Goal: Task Accomplishment & Management: Check status

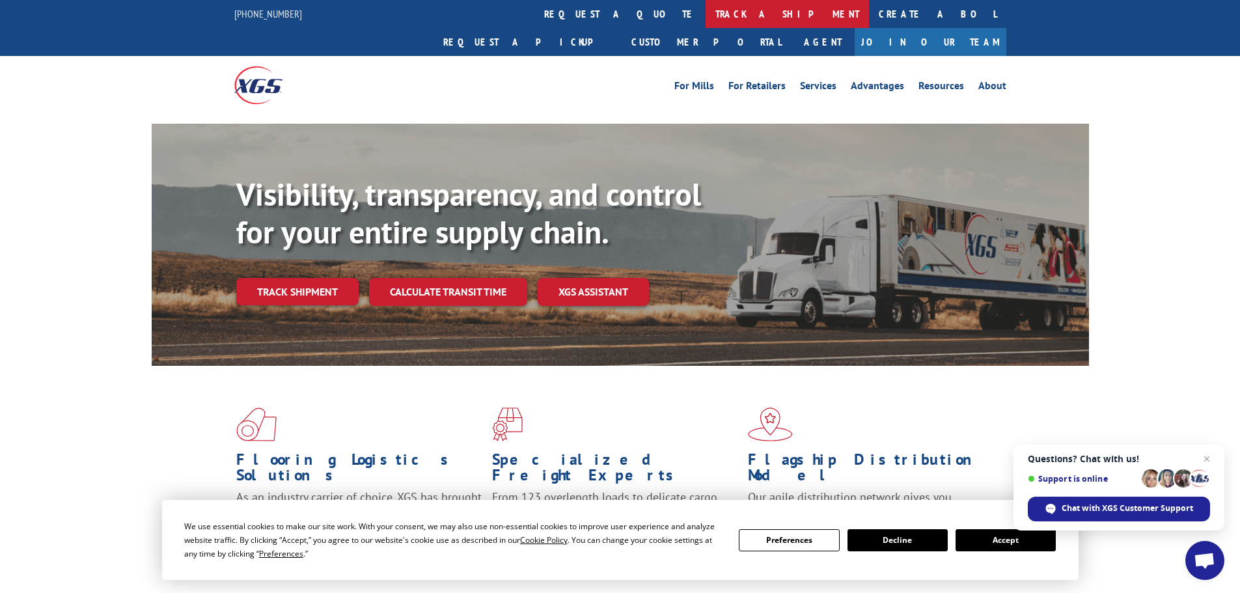
click at [706, 12] on link "track a shipment" at bounding box center [787, 14] width 163 height 28
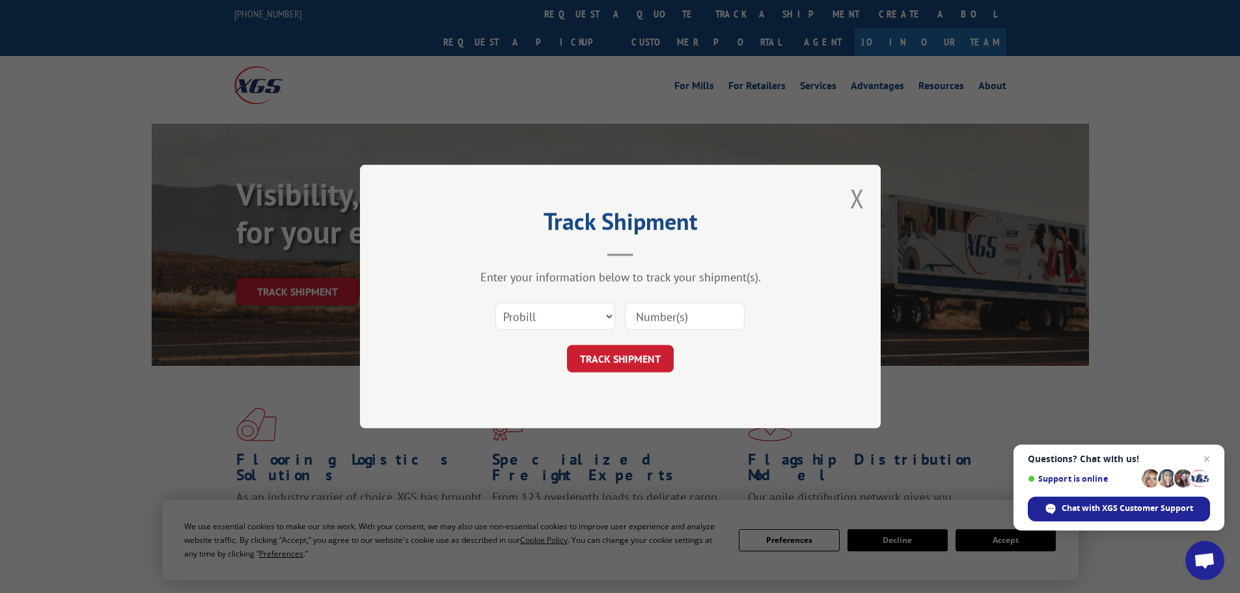
click at [658, 307] on input at bounding box center [685, 316] width 120 height 27
paste input "17516030"
type input "17516030"
click at [609, 368] on button "TRACK SHIPMENT" at bounding box center [620, 358] width 107 height 27
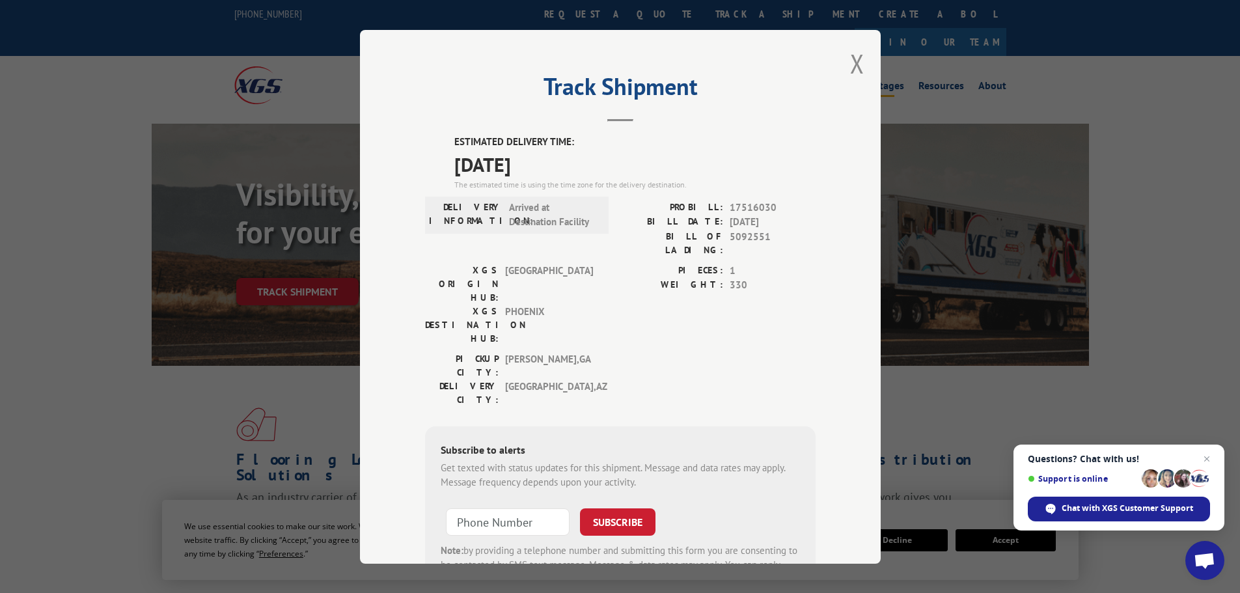
click at [852, 64] on button "Close modal" at bounding box center [857, 63] width 14 height 35
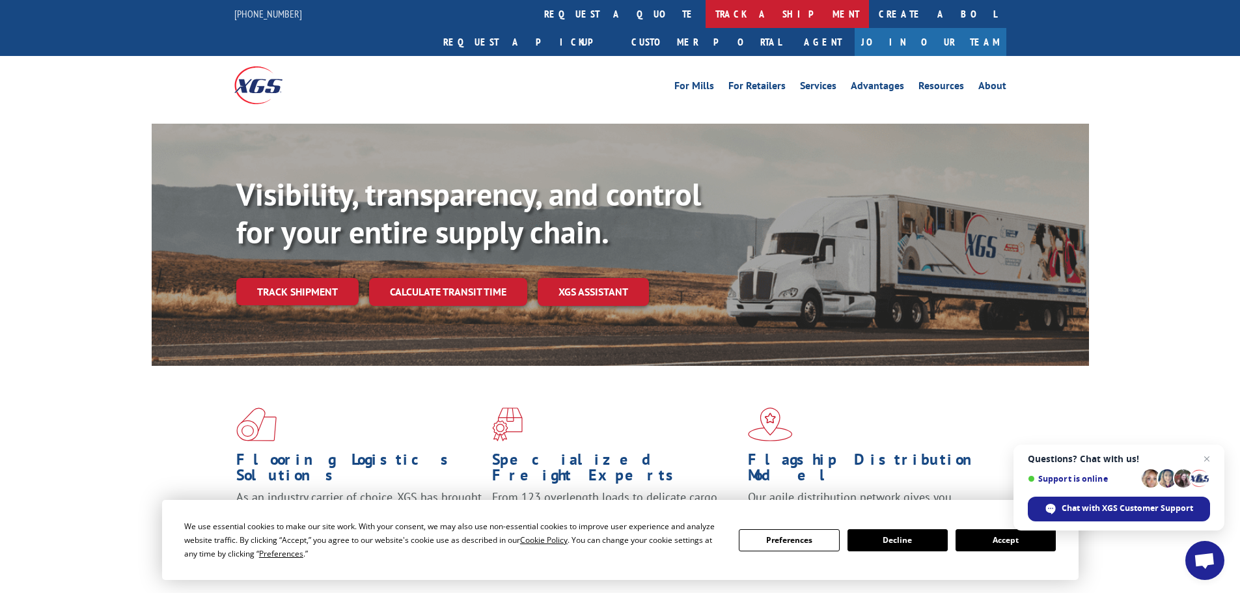
click at [706, 13] on link "track a shipment" at bounding box center [787, 14] width 163 height 28
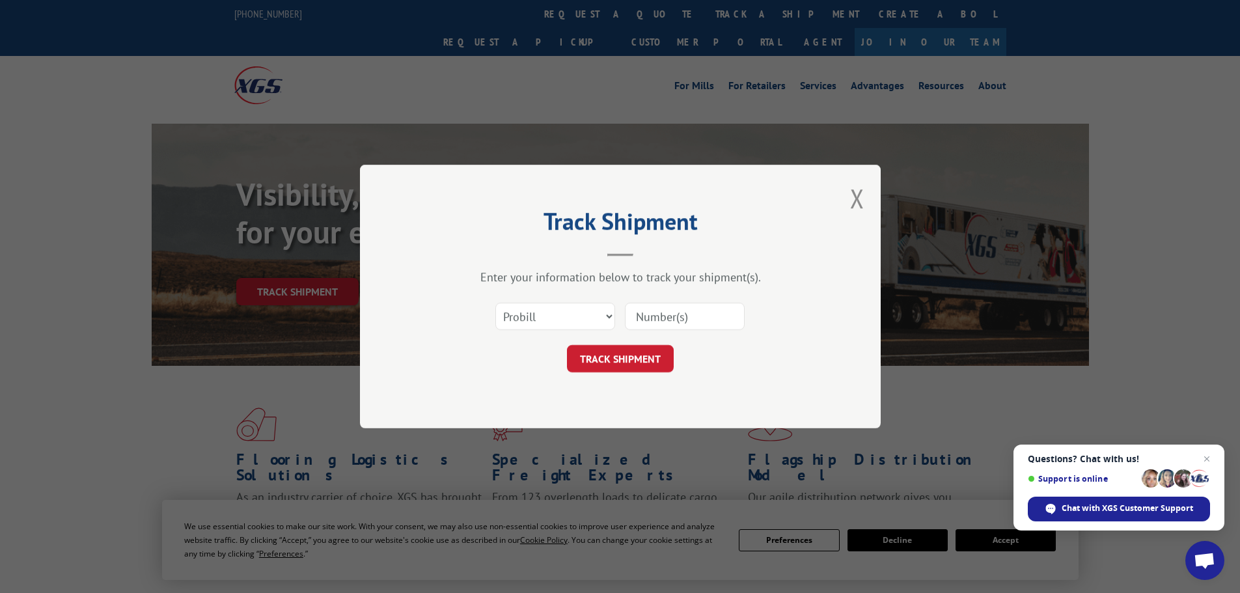
click at [658, 316] on input at bounding box center [685, 316] width 120 height 27
paste input "17095481"
type input "17095481"
click at [617, 352] on button "TRACK SHIPMENT" at bounding box center [620, 358] width 107 height 27
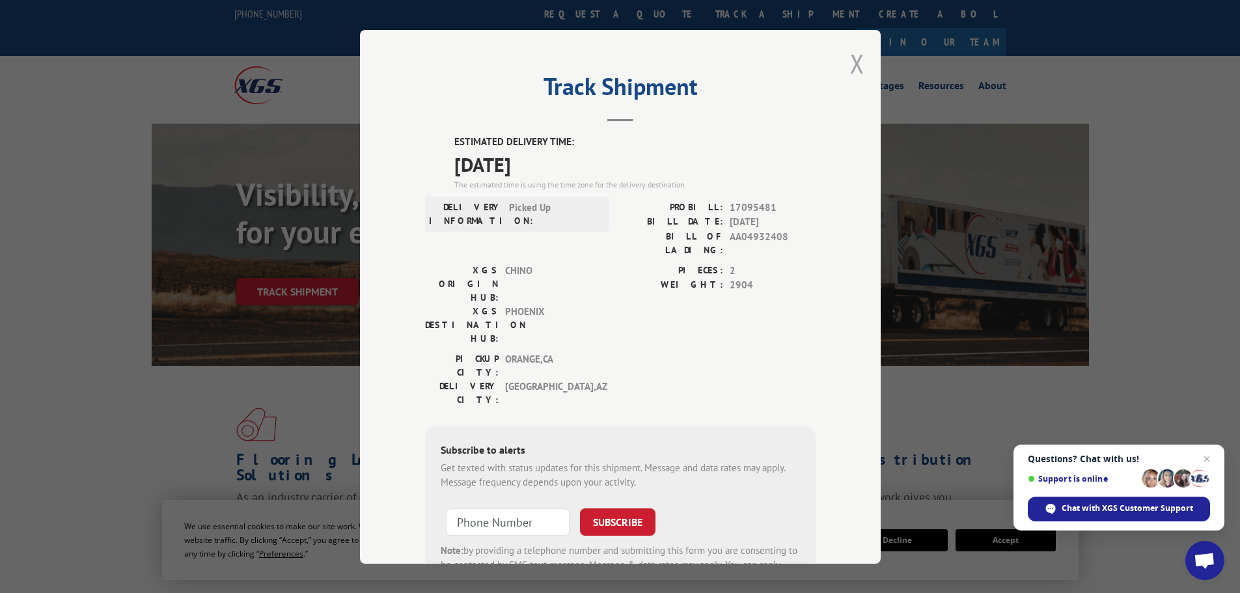
click at [852, 61] on button "Close modal" at bounding box center [857, 63] width 14 height 35
